Goal: Task Accomplishment & Management: Use online tool/utility

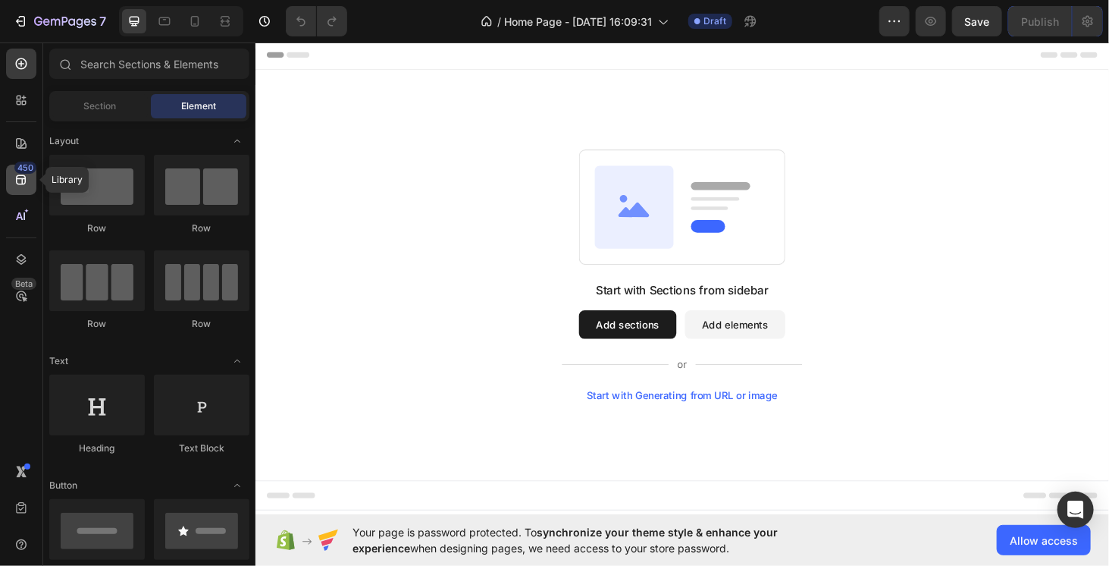
click at [16, 180] on icon at bounding box center [21, 180] width 10 height 10
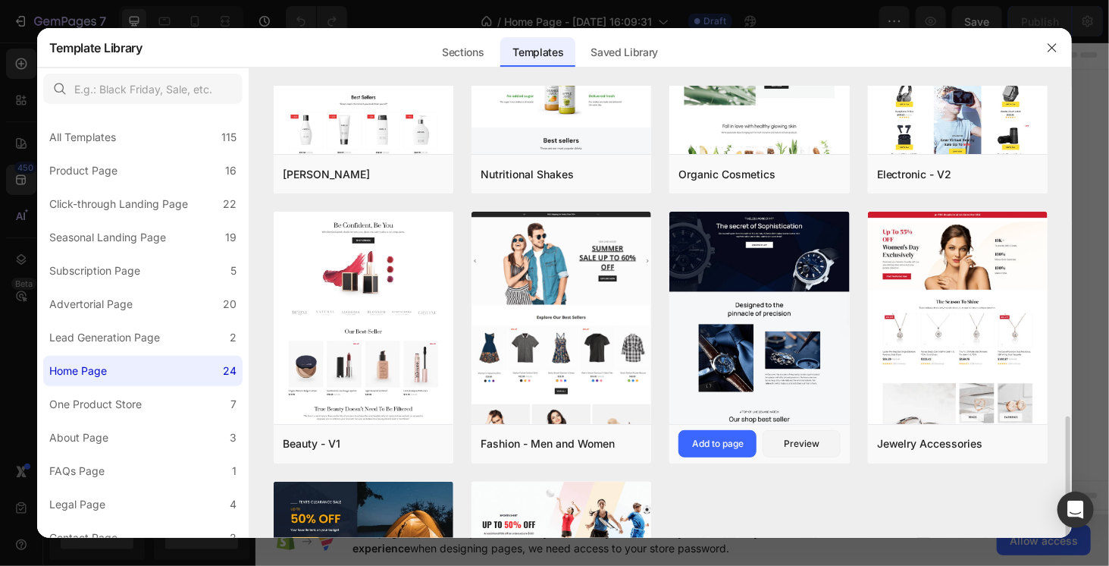
scroll to position [834, 0]
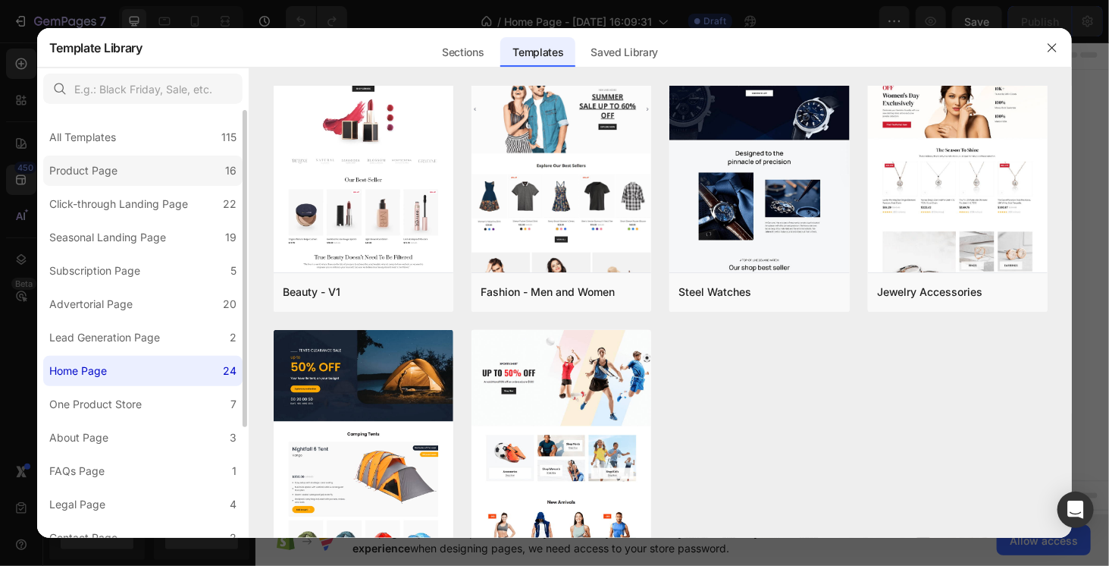
click at [140, 172] on label "Product Page 16" at bounding box center [142, 170] width 199 height 30
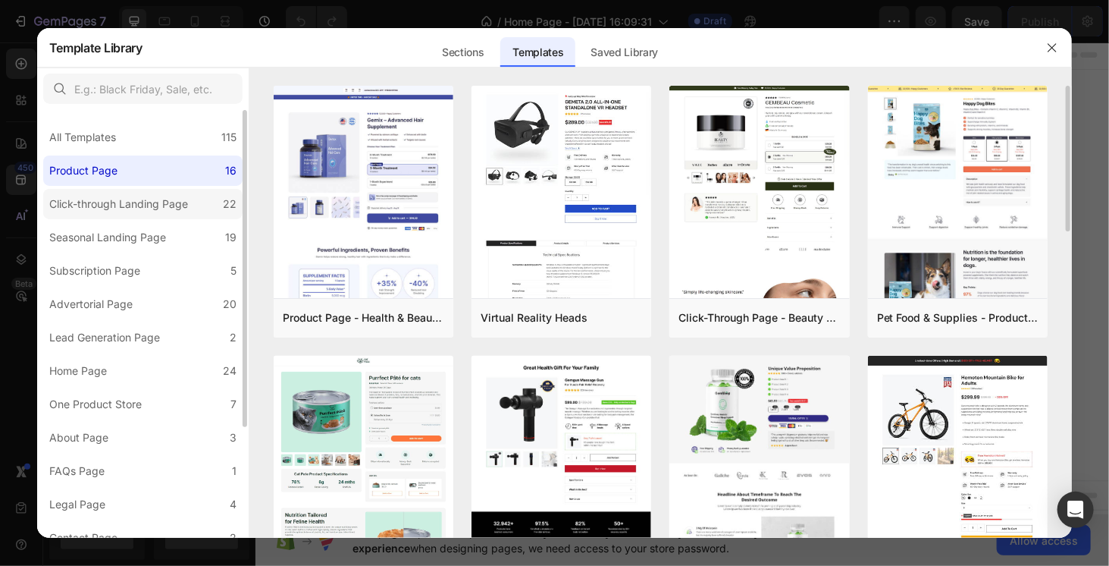
click at [135, 219] on label "Click-through Landing Page 22" at bounding box center [142, 204] width 199 height 30
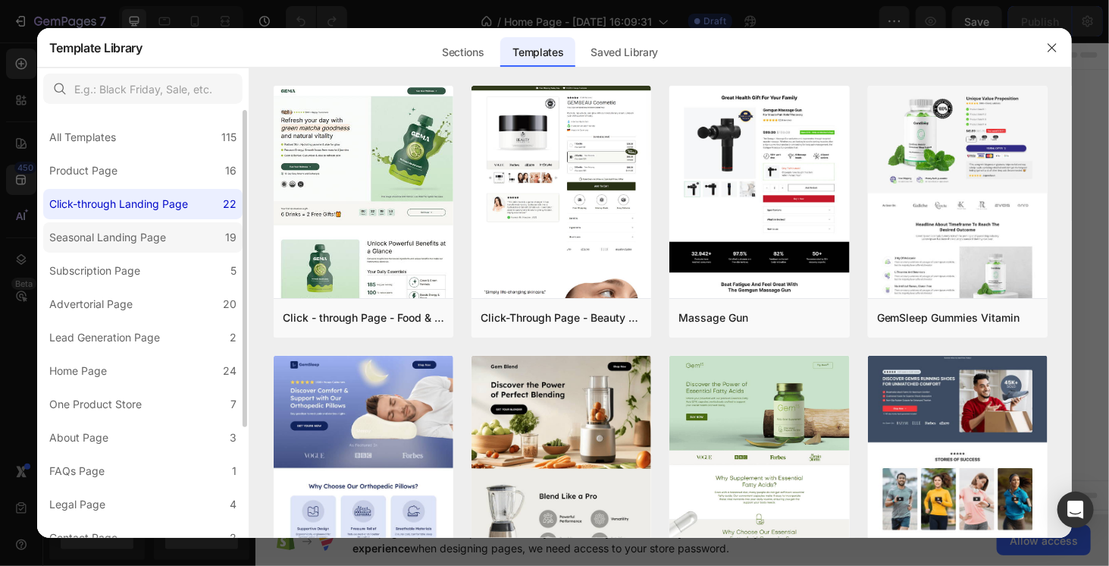
click at [144, 228] on div "Seasonal Landing Page" at bounding box center [107, 237] width 117 height 18
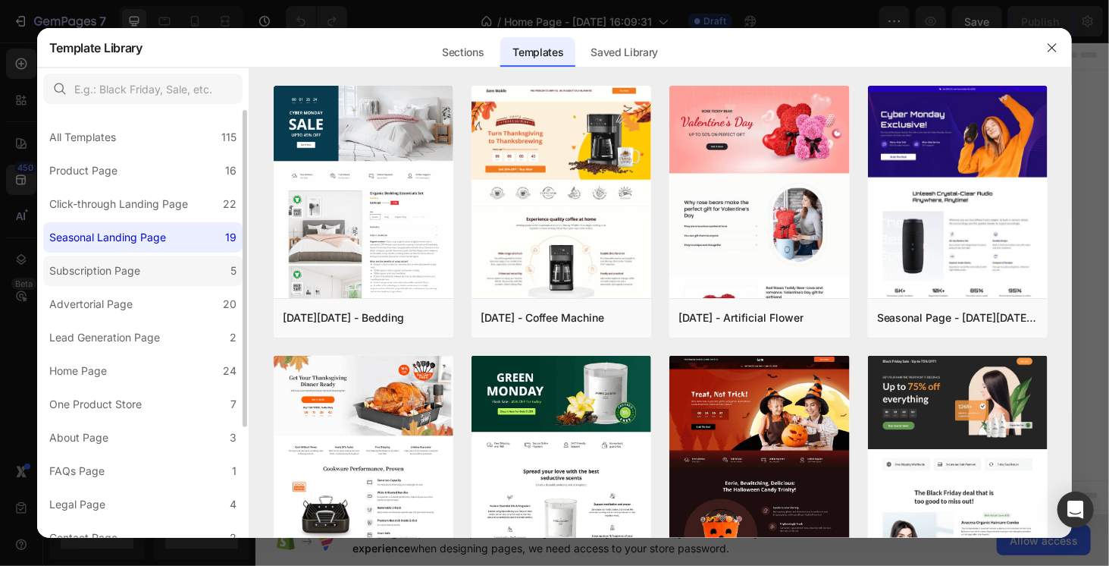
click at [146, 262] on div "Subscription Page" at bounding box center [97, 271] width 97 height 18
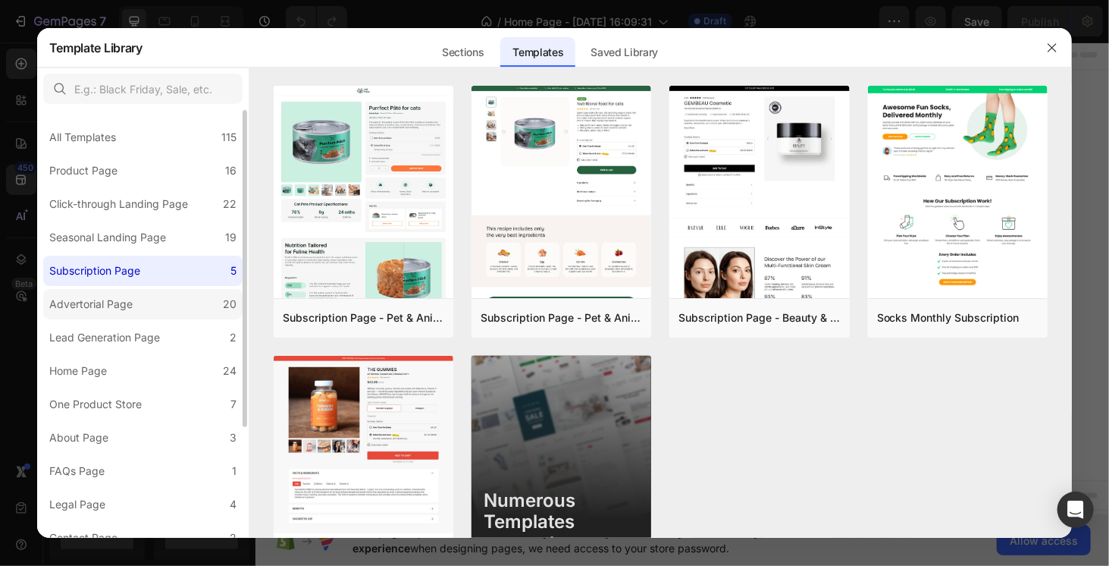
click at [149, 293] on label "Advertorial Page 20" at bounding box center [142, 304] width 199 height 30
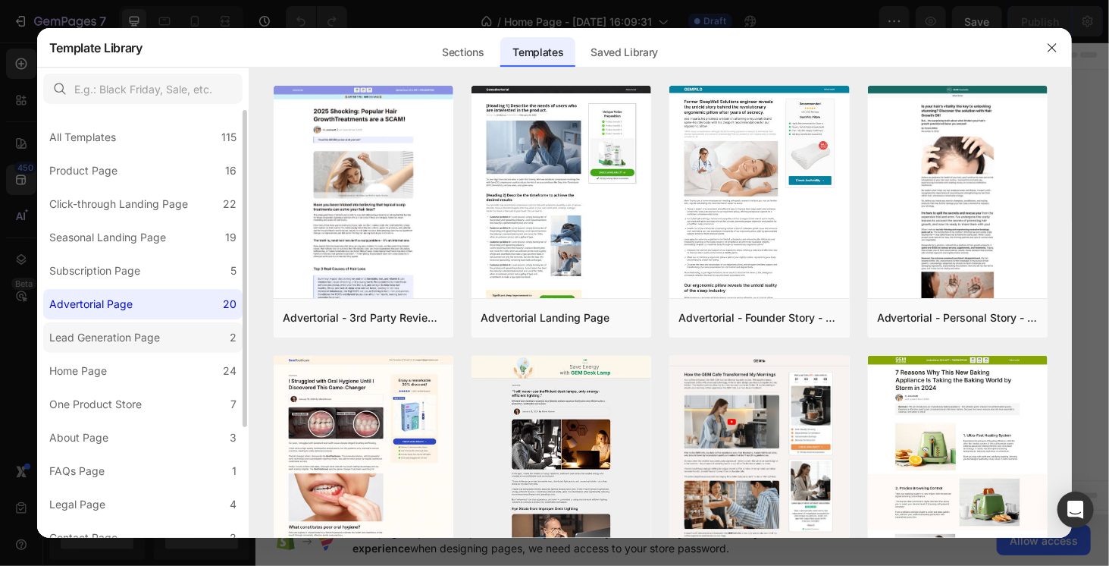
click at [150, 324] on label "Lead Generation Page 2" at bounding box center [142, 337] width 199 height 30
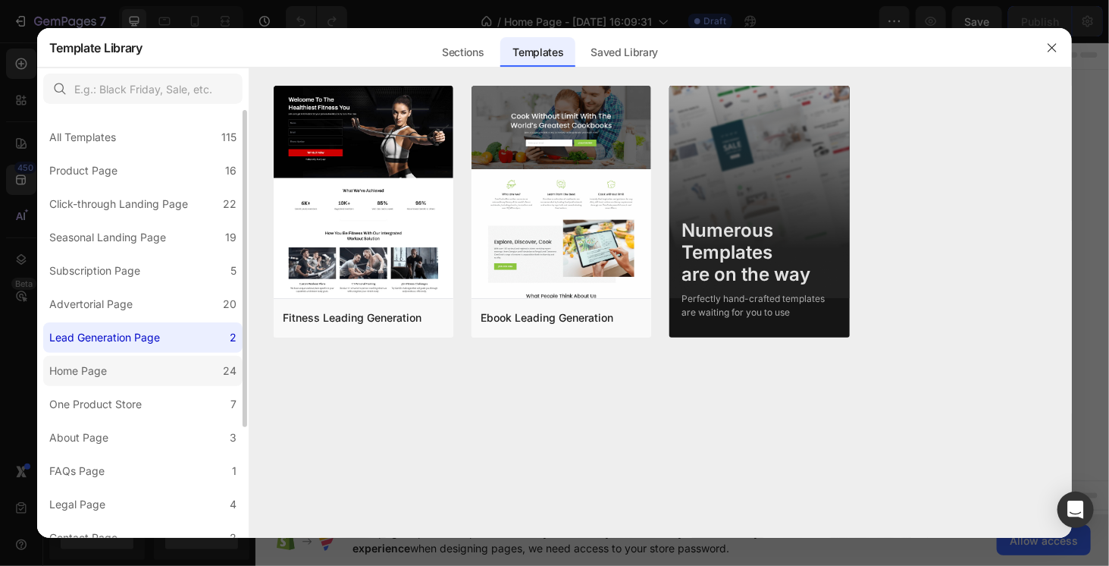
click at [170, 365] on label "Home Page 24" at bounding box center [142, 371] width 199 height 30
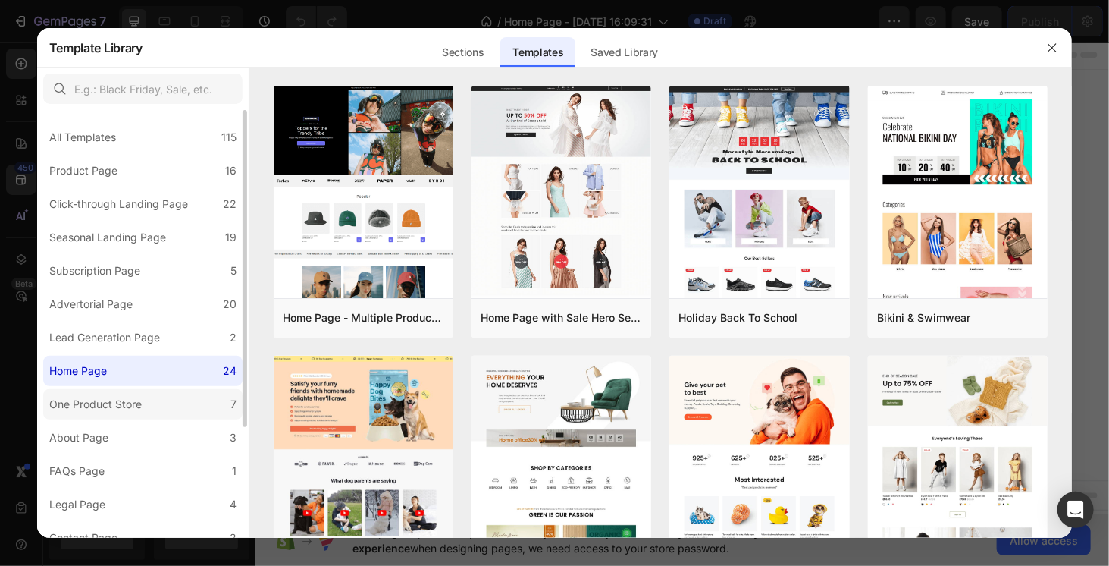
click at [183, 395] on label "One Product Store 7" at bounding box center [142, 404] width 199 height 30
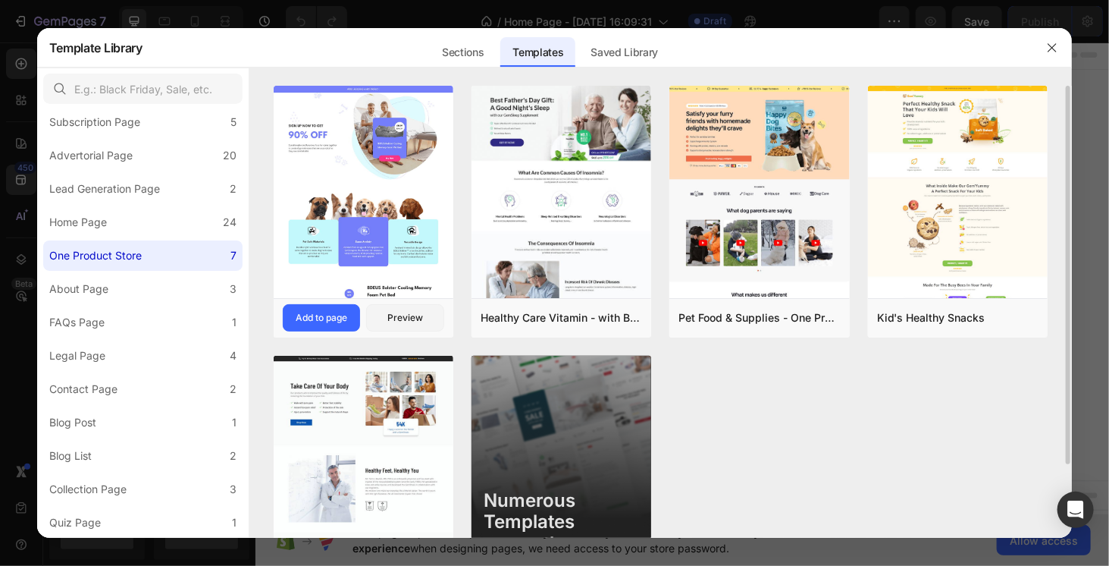
scroll to position [73, 0]
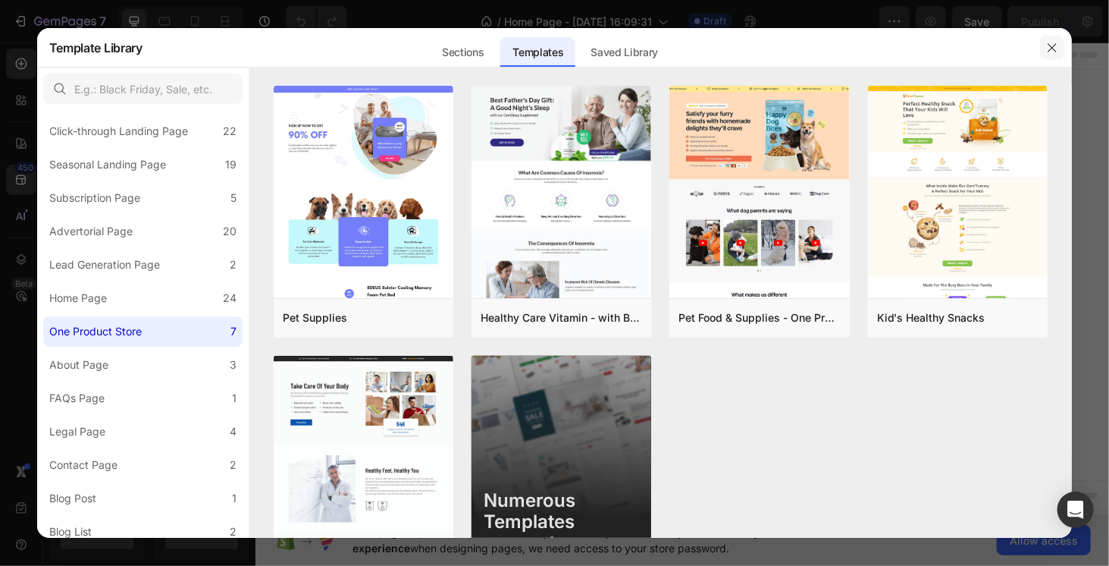
click at [1058, 51] on icon "button" at bounding box center [1052, 48] width 12 height 12
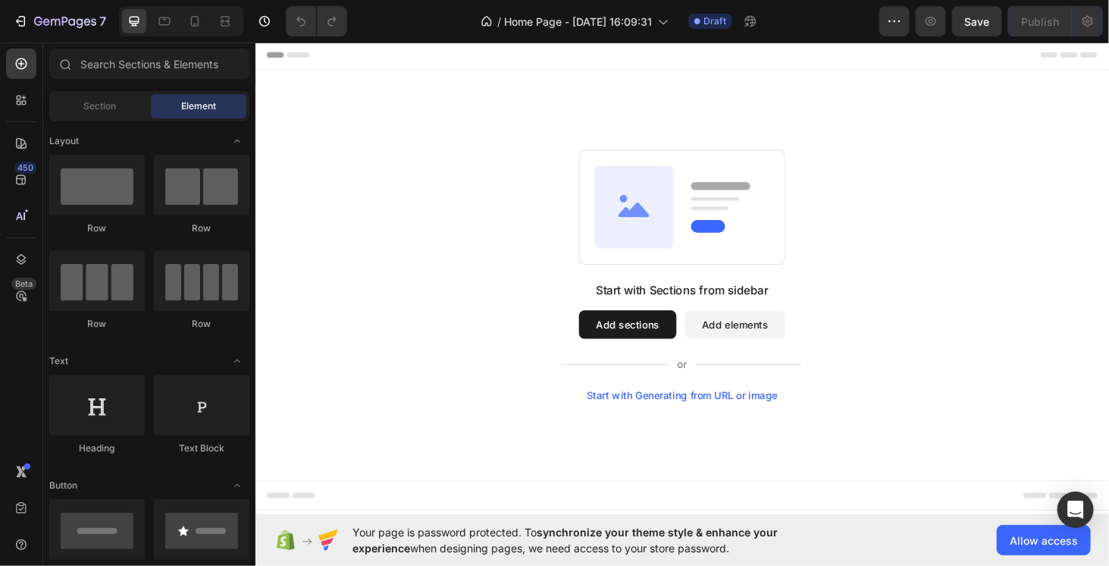
click at [684, 335] on button "Add sections" at bounding box center [652, 343] width 104 height 30
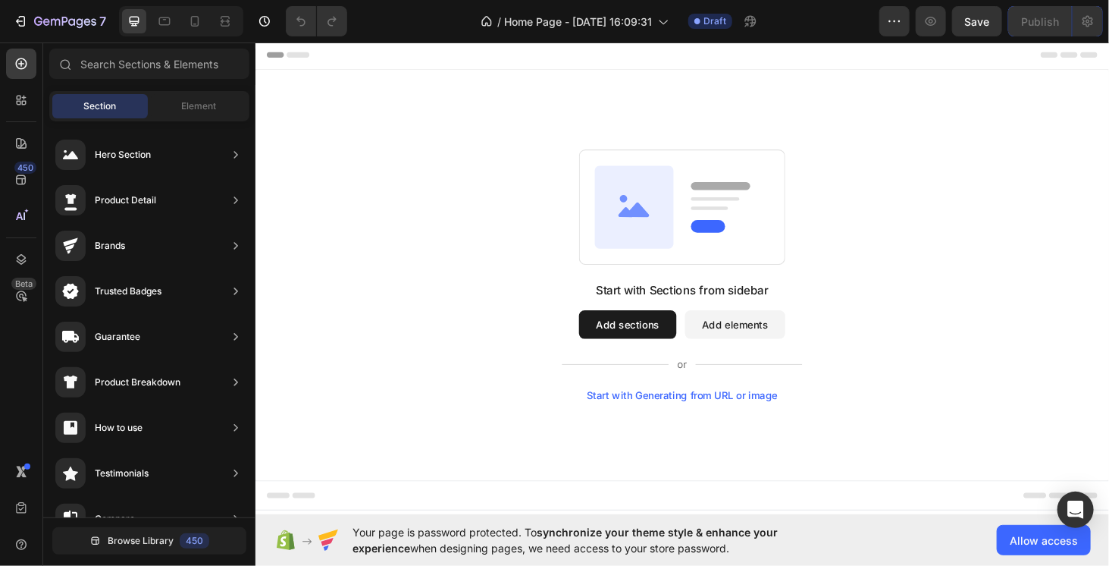
click at [168, 118] on div "Section Element" at bounding box center [149, 106] width 200 height 30
click at [189, 100] on span "Element" at bounding box center [198, 106] width 35 height 14
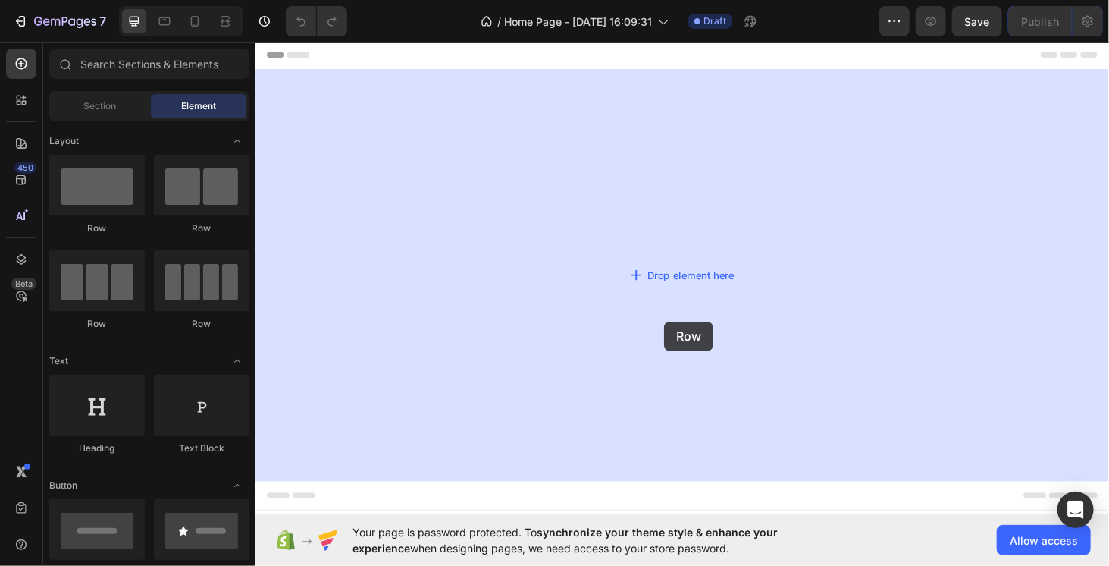
drag, startPoint x: 471, startPoint y: 218, endPoint x: 690, endPoint y: 339, distance: 250.1
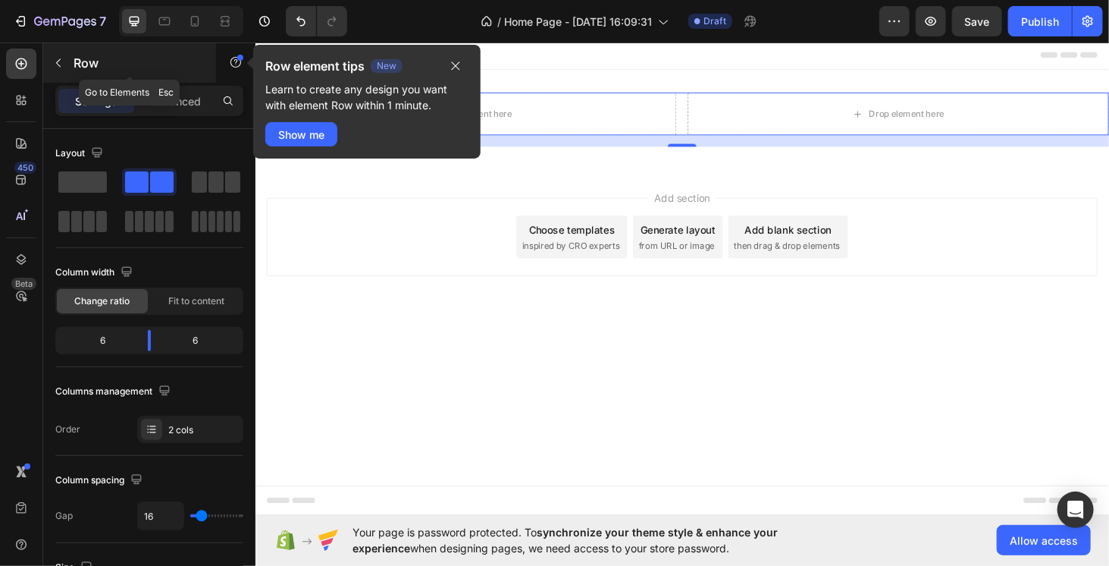
click at [62, 53] on button "button" at bounding box center [58, 63] width 24 height 24
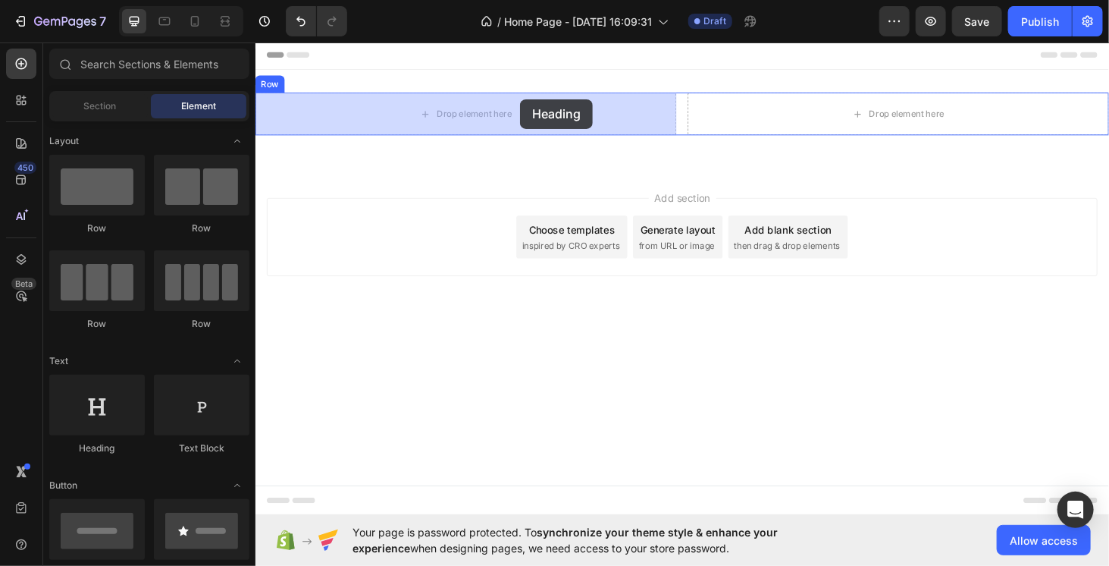
drag, startPoint x: 359, startPoint y: 458, endPoint x: 537, endPoint y: 102, distance: 397.4
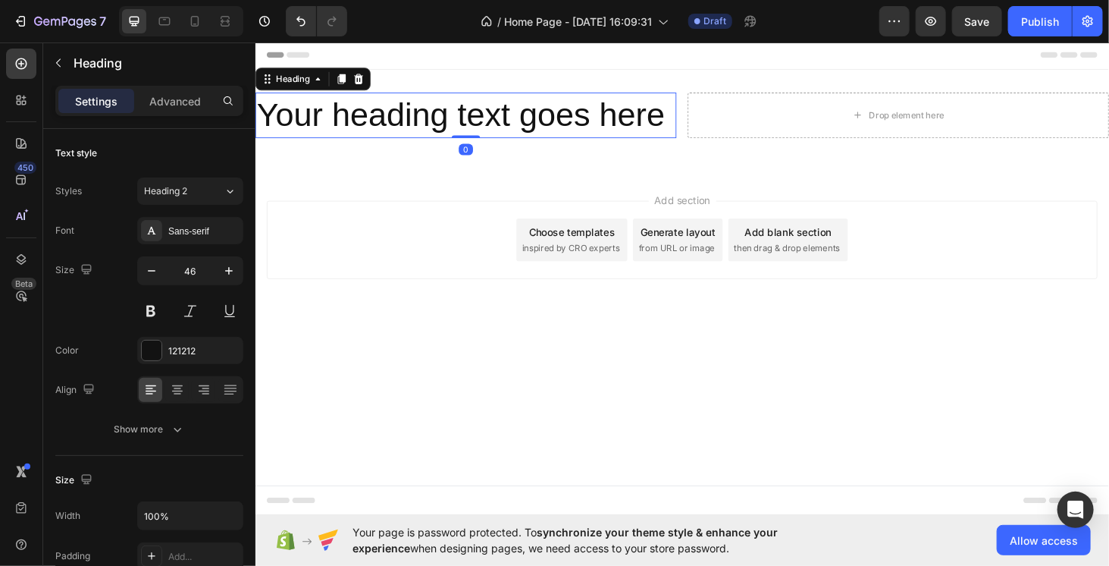
click at [436, 108] on h2 "Your heading text goes here" at bounding box center [479, 120] width 449 height 49
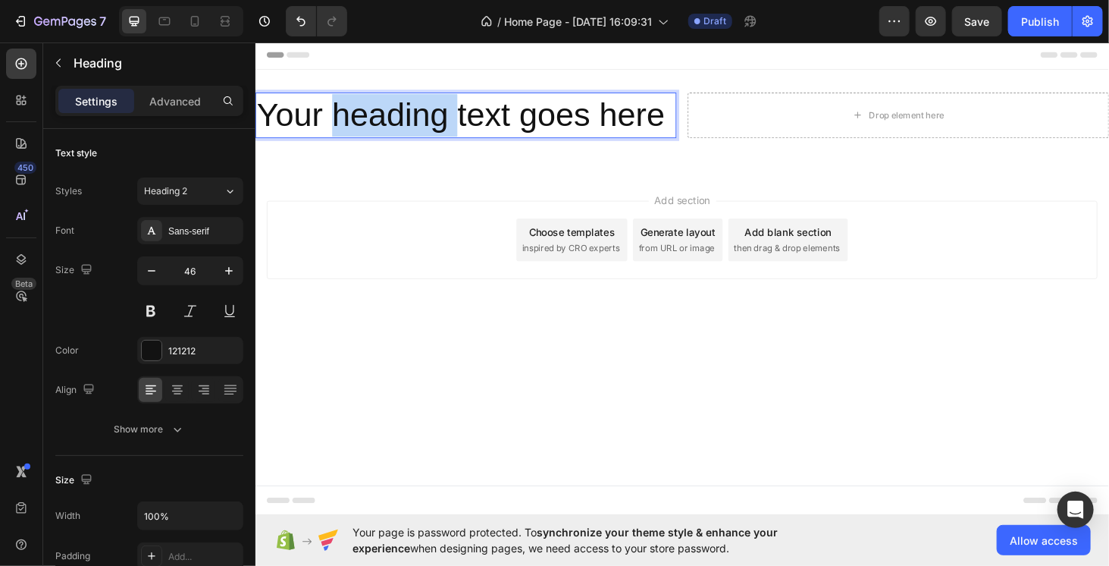
click at [436, 108] on p "Your heading text goes here" at bounding box center [479, 119] width 446 height 45
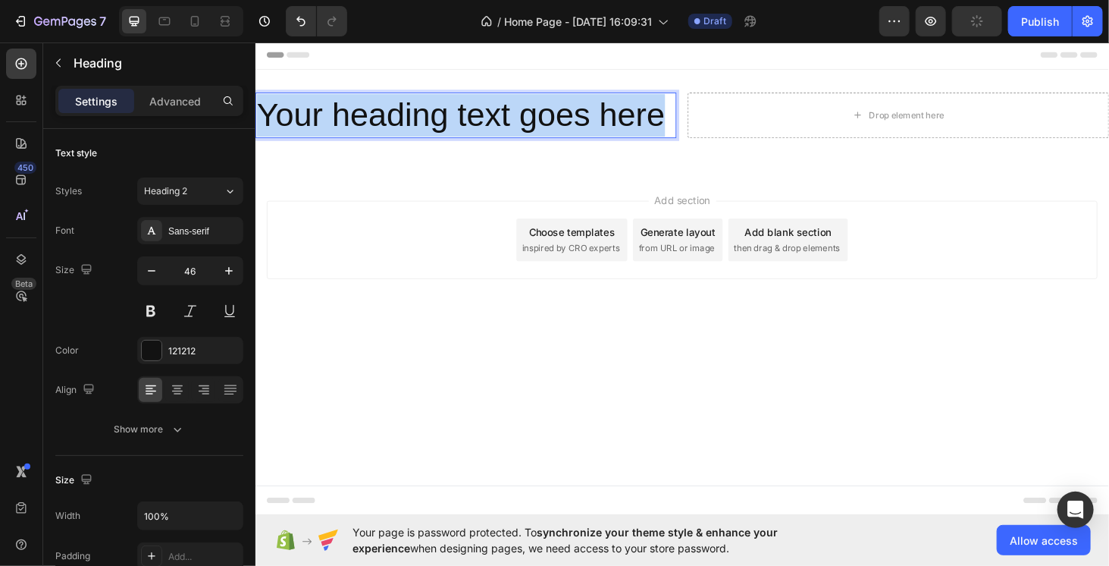
click at [436, 108] on p "Your heading text goes here" at bounding box center [479, 119] width 446 height 45
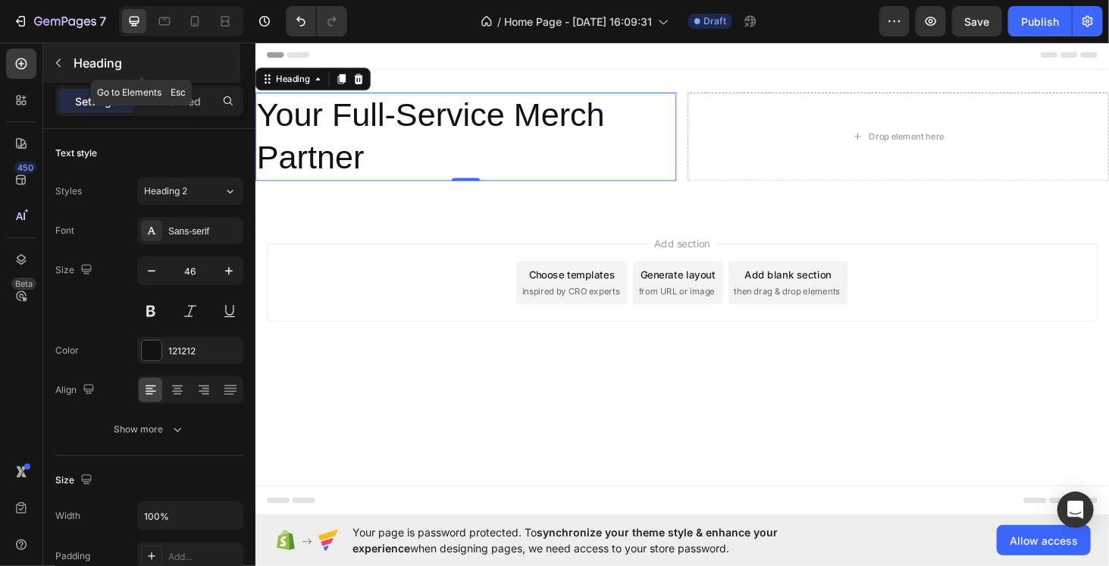
click at [62, 61] on icon "button" at bounding box center [58, 63] width 12 height 12
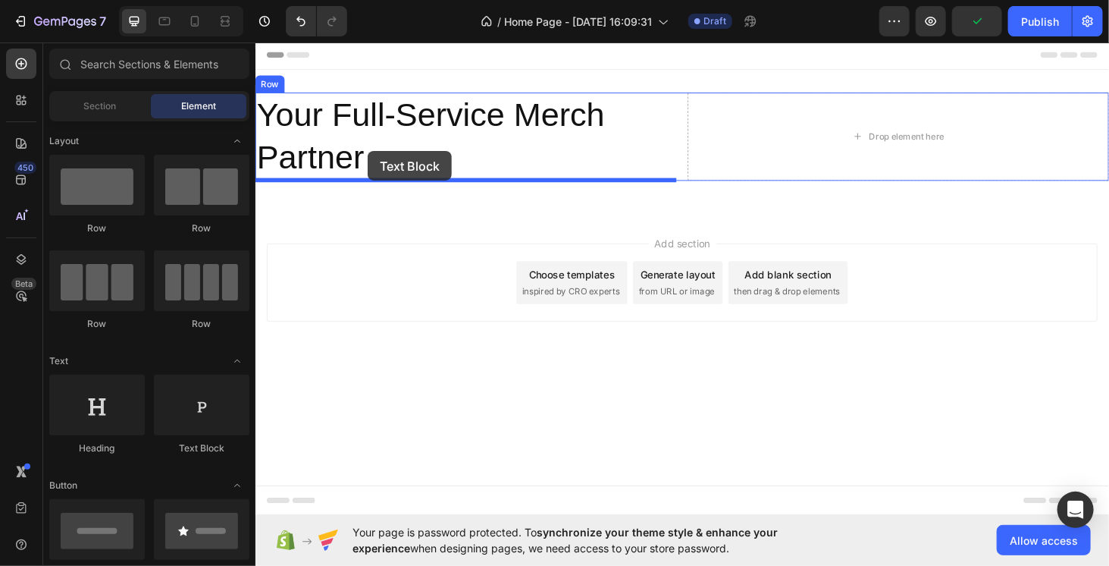
drag, startPoint x: 462, startPoint y: 452, endPoint x: 375, endPoint y: 158, distance: 306.8
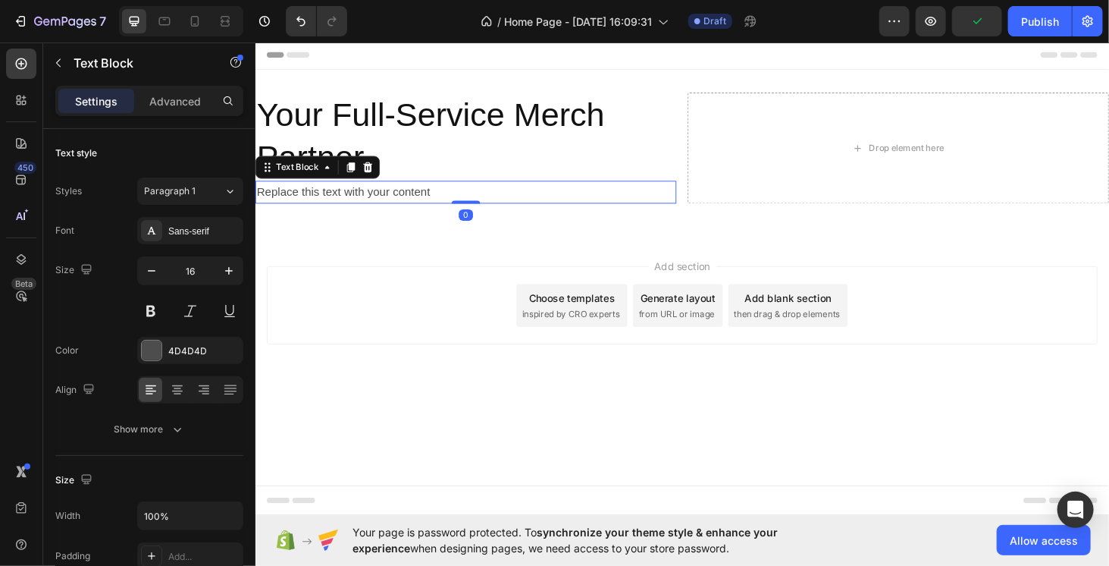
click at [359, 204] on div "Replace this text with your content" at bounding box center [479, 202] width 449 height 25
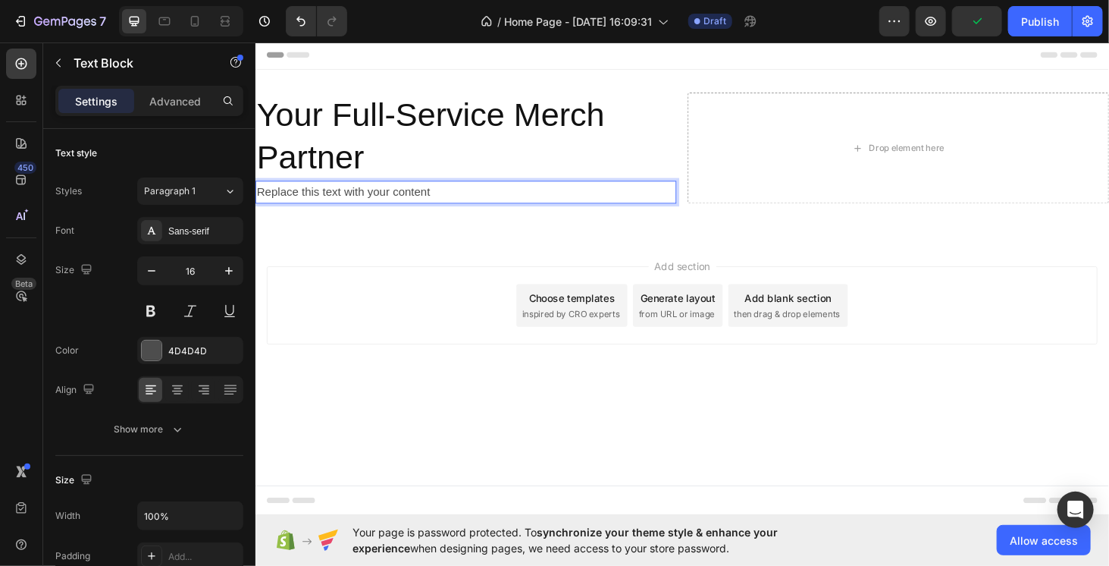
click at [359, 204] on p "Replace this text with your content" at bounding box center [479, 202] width 446 height 22
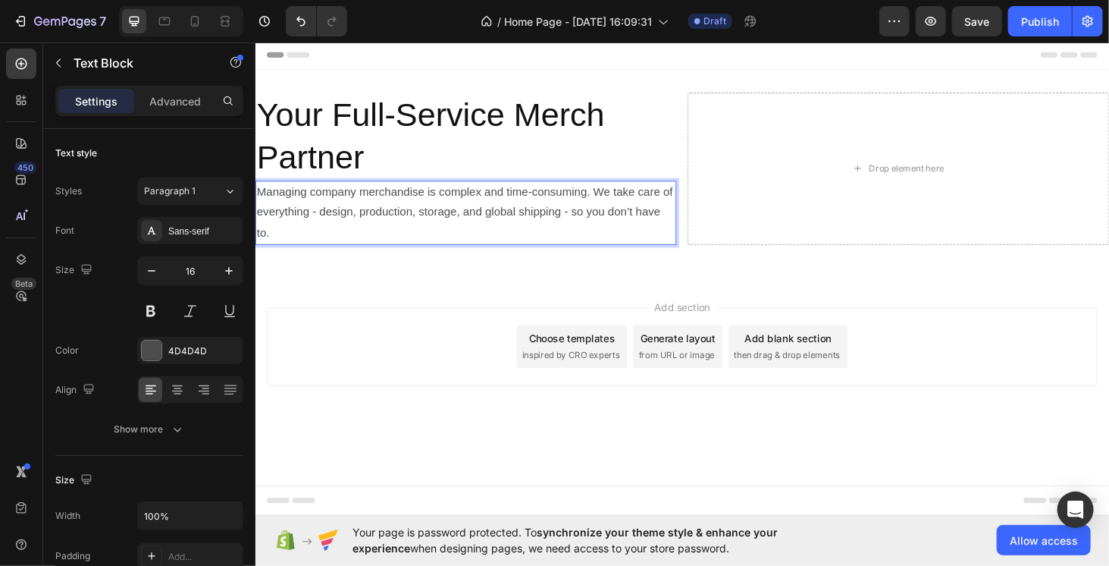
click at [393, 378] on div "Add section Choose templates inspired by CRO experts Generate layout from URL o…" at bounding box center [710, 366] width 886 height 83
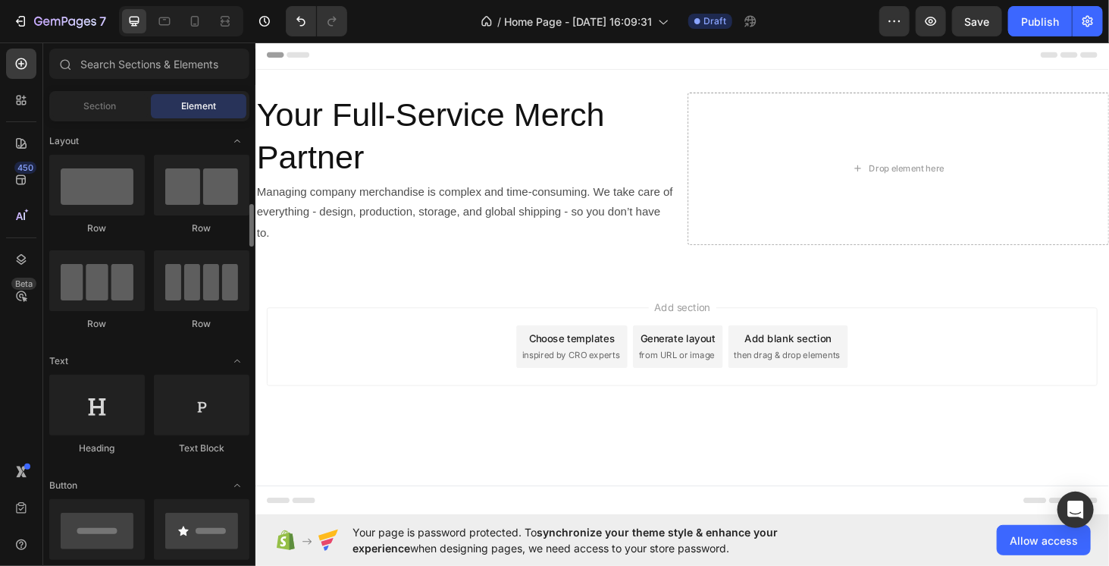
scroll to position [76, 0]
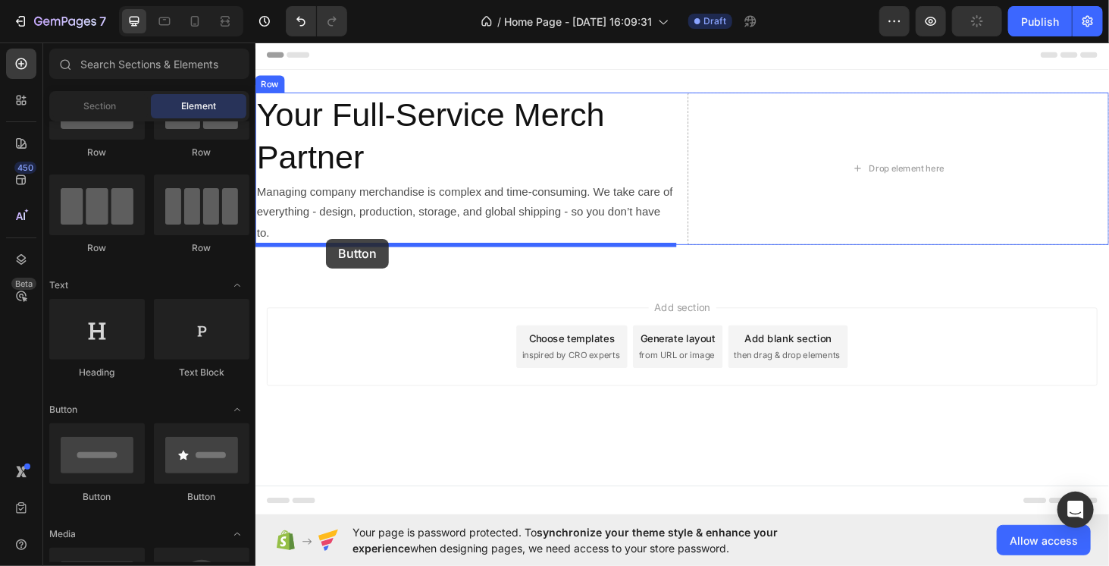
drag, startPoint x: 490, startPoint y: 431, endPoint x: 330, endPoint y: 251, distance: 241.2
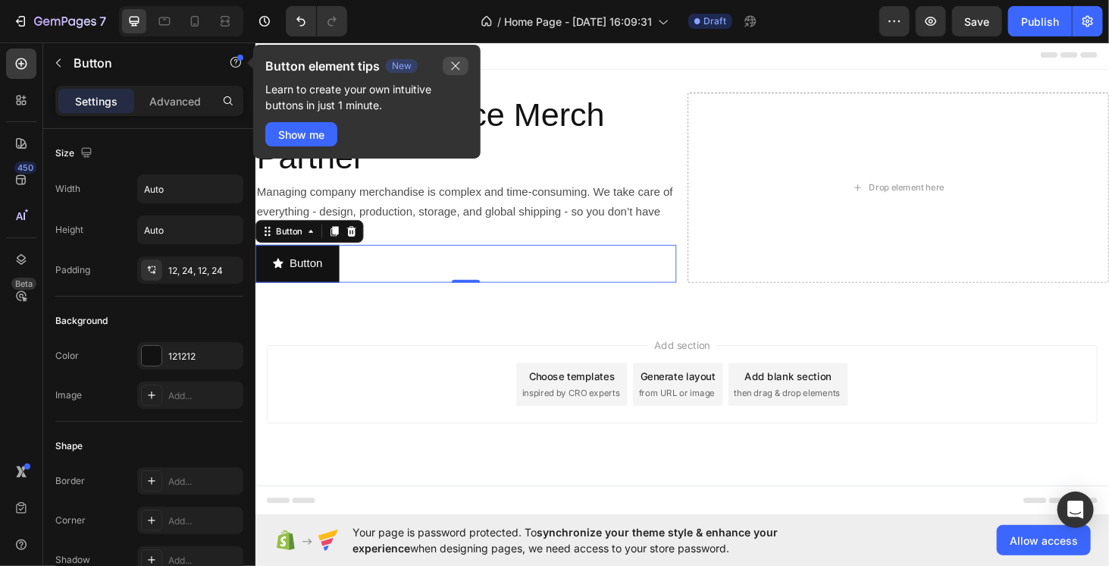
click at [462, 67] on button "button" at bounding box center [456, 66] width 26 height 18
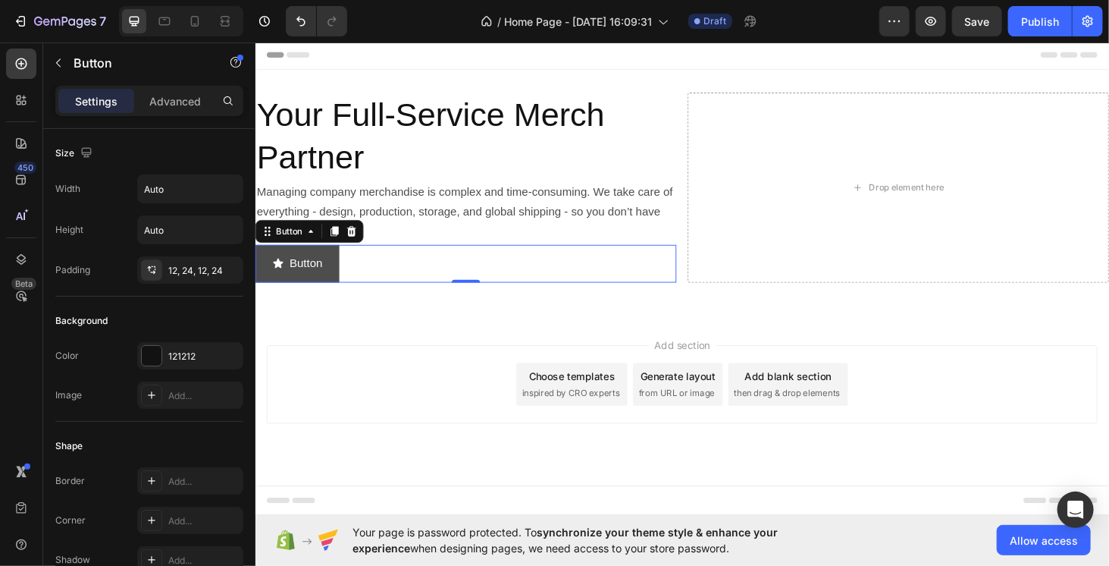
click at [334, 291] on button "Button" at bounding box center [299, 278] width 89 height 40
click at [321, 284] on p "Button" at bounding box center [308, 278] width 35 height 22
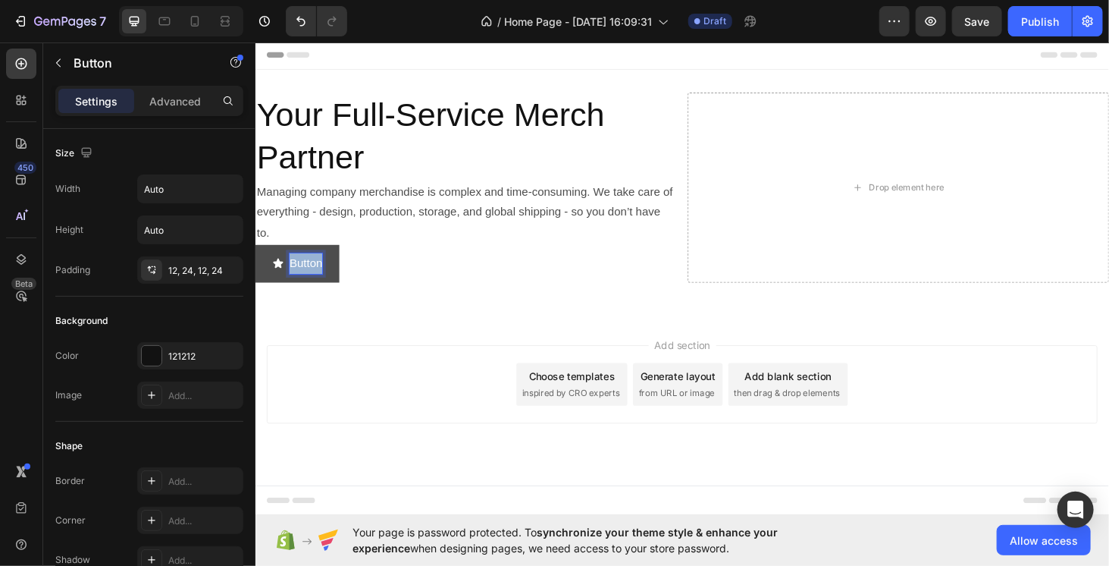
click at [321, 284] on p "Button" at bounding box center [308, 278] width 35 height 22
click at [255, 258] on button "To" at bounding box center [288, 278] width 67 height 40
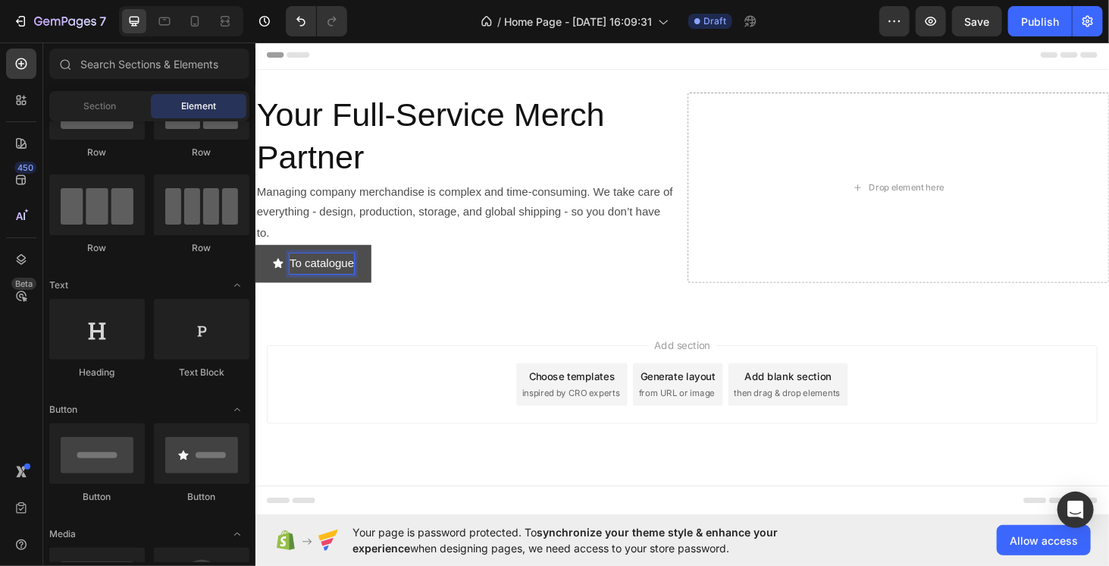
click at [377, 394] on div "Add section Choose templates inspired by CRO experts Generate layout from URL o…" at bounding box center [710, 406] width 886 height 83
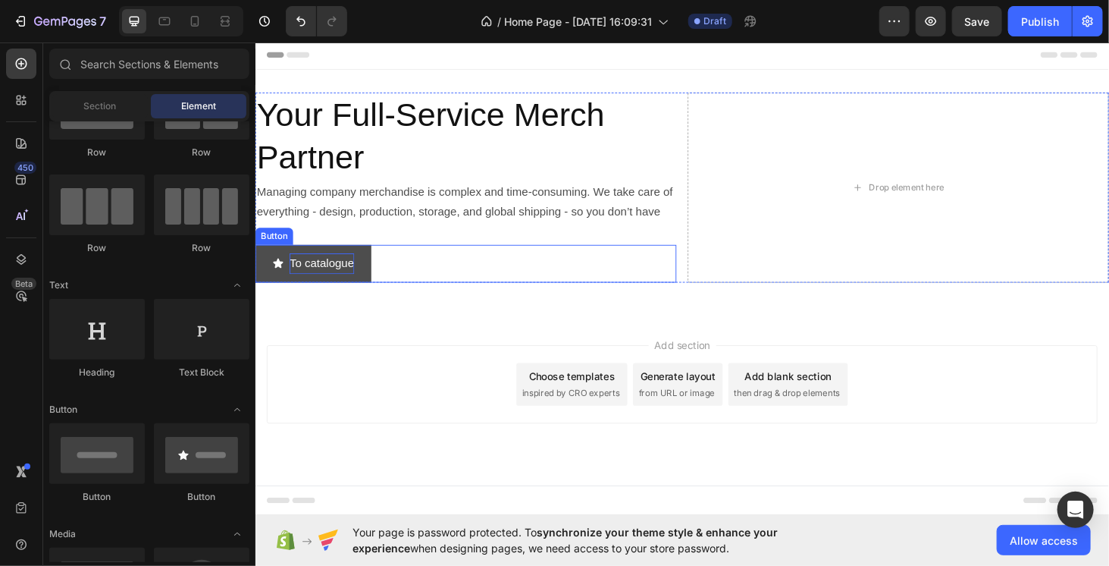
click at [376, 288] on button "To catalogue" at bounding box center [317, 278] width 124 height 40
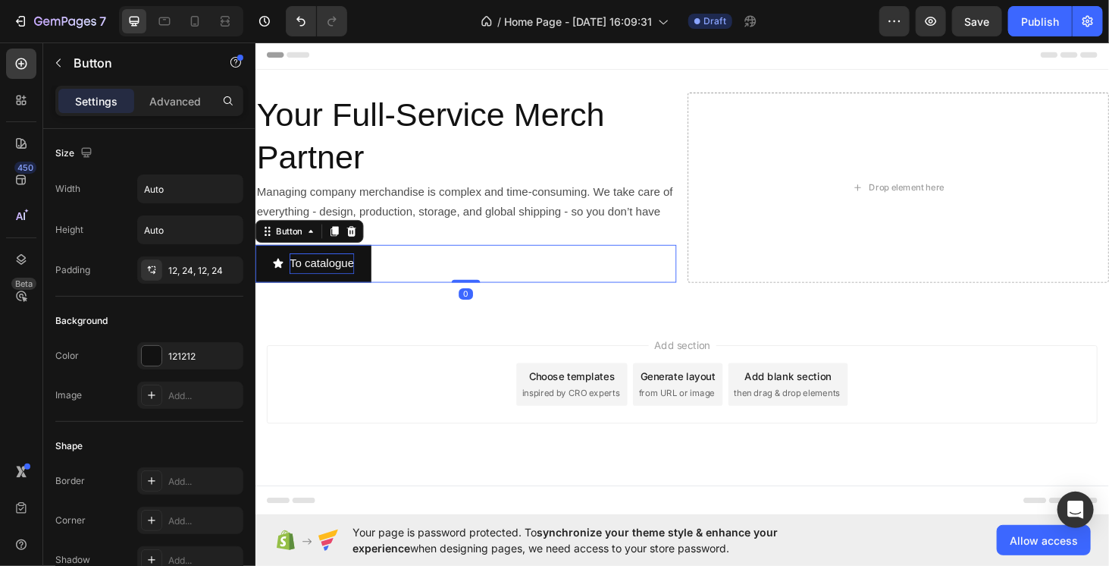
click at [193, 87] on div "Settings Advanced" at bounding box center [149, 101] width 188 height 30
click at [193, 99] on p "Advanced" at bounding box center [175, 101] width 52 height 16
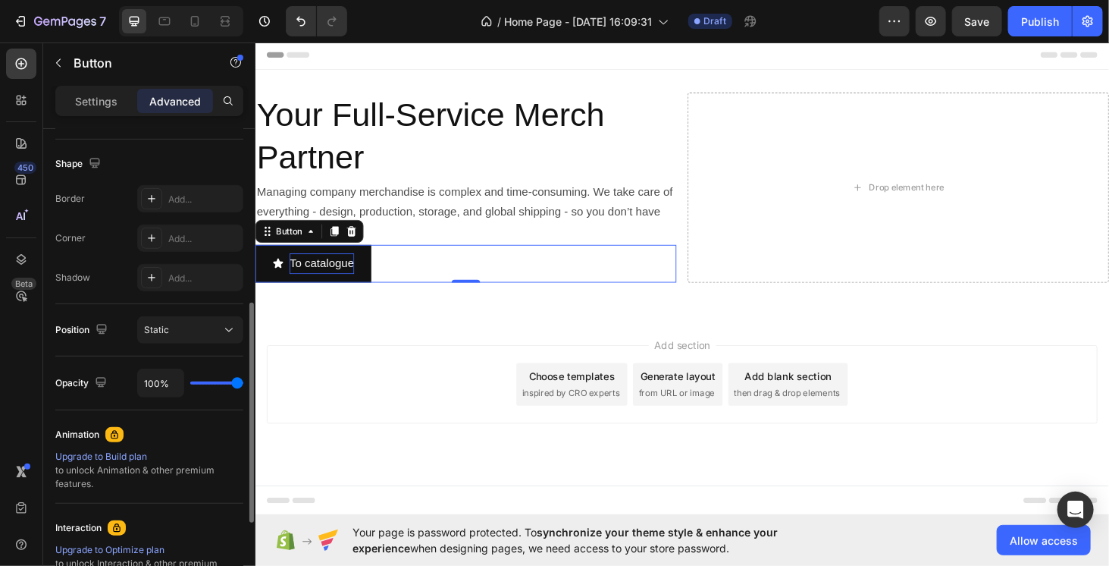
scroll to position [531, 0]
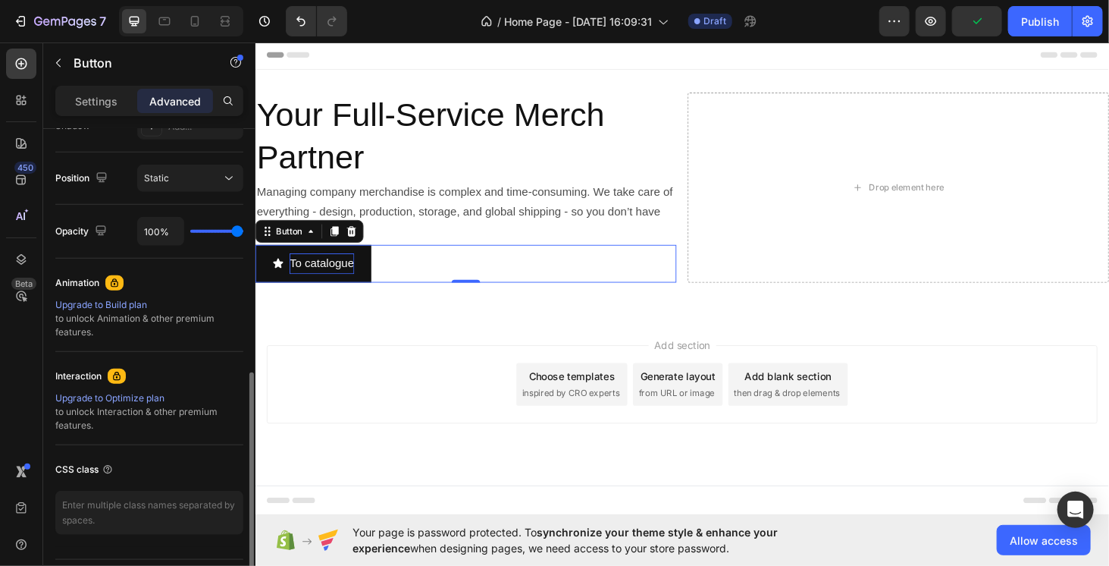
click at [107, 298] on div "Upgrade to Build plan" at bounding box center [149, 305] width 188 height 14
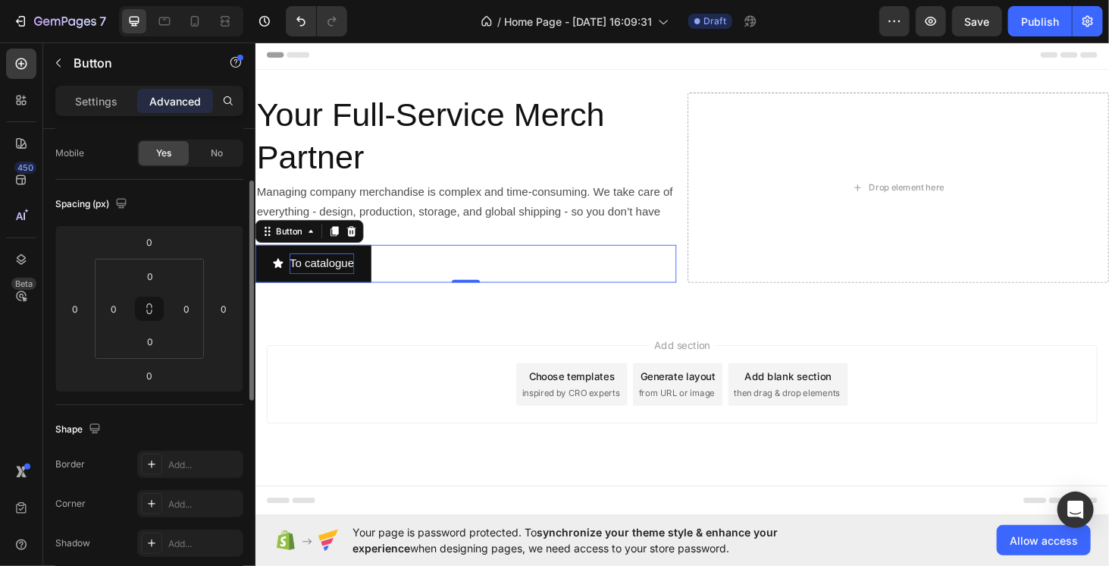
scroll to position [0, 0]
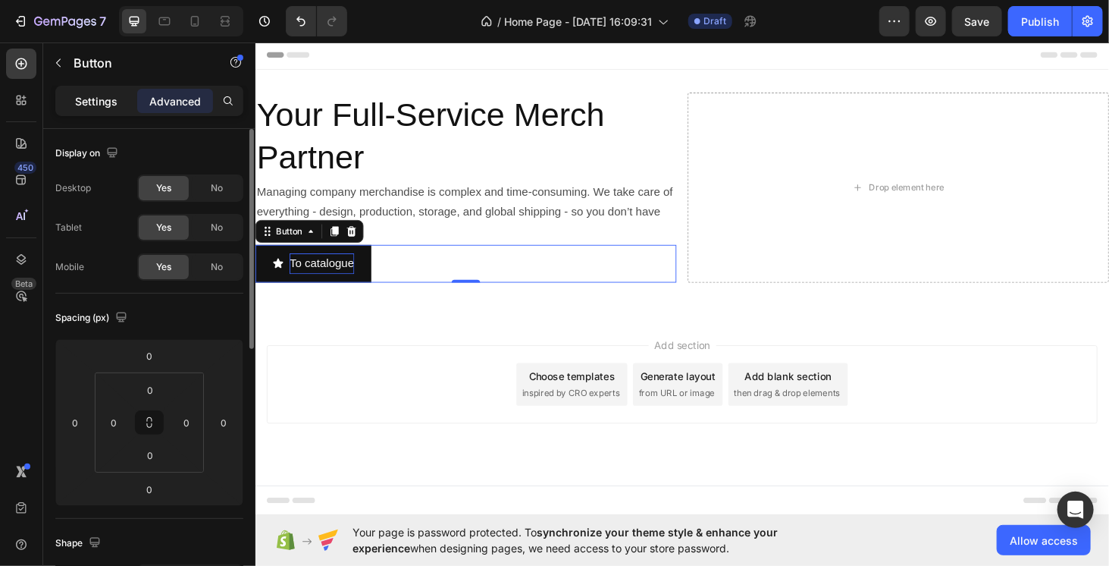
click at [97, 97] on p "Settings" at bounding box center [96, 101] width 42 height 16
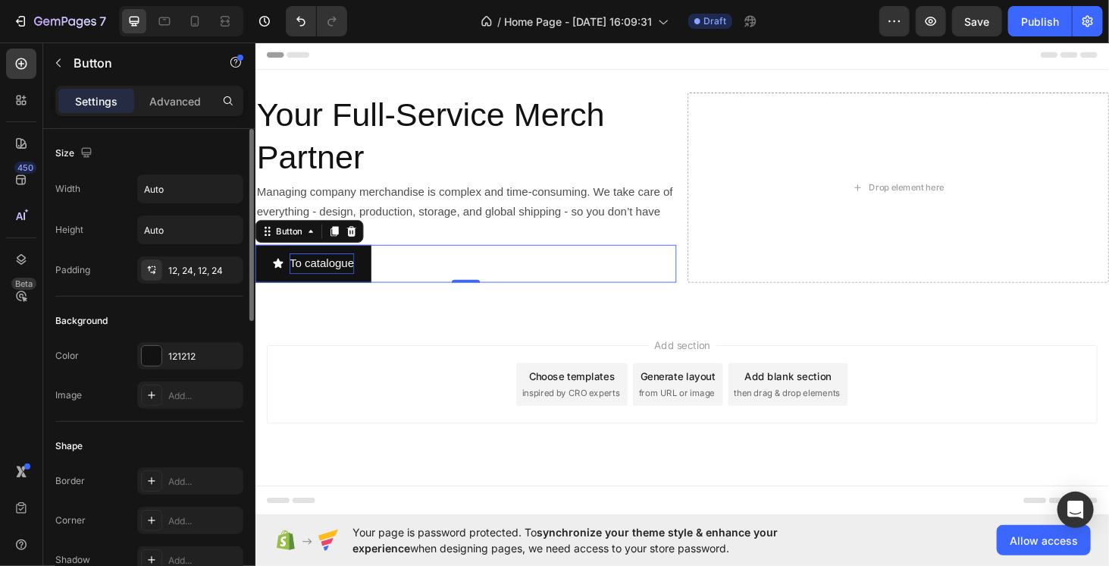
scroll to position [303, 0]
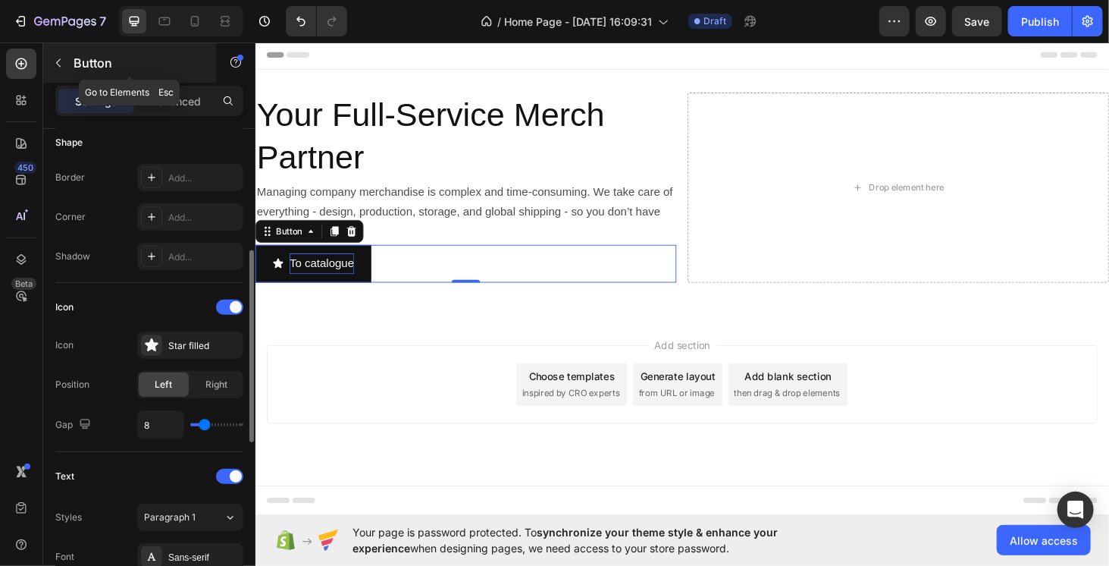
click at [65, 64] on button "button" at bounding box center [58, 63] width 24 height 24
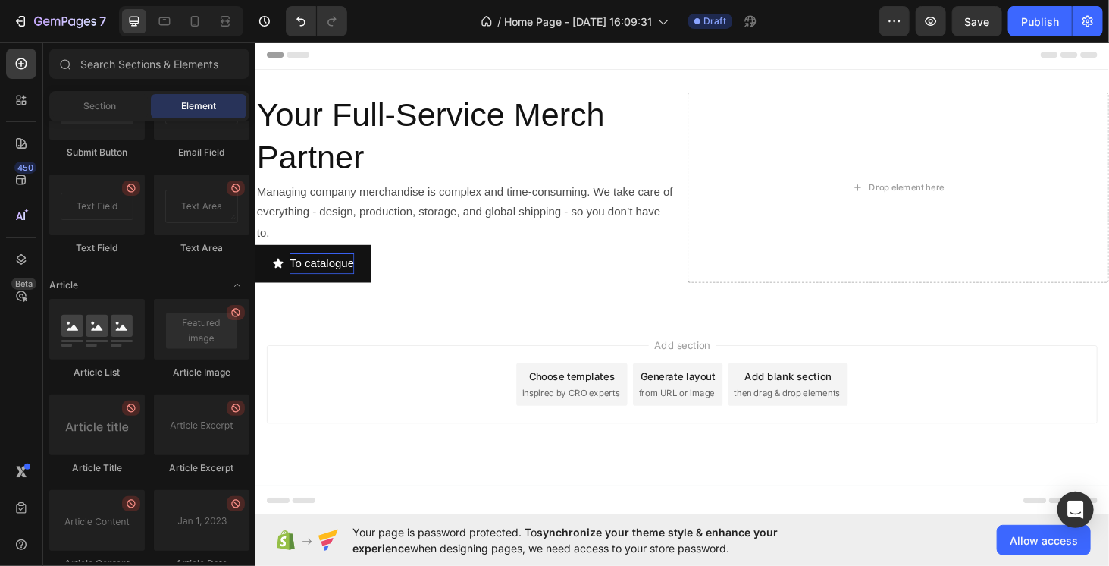
scroll to position [4053, 0]
